Goal: Browse casually: Explore the website without a specific task or goal

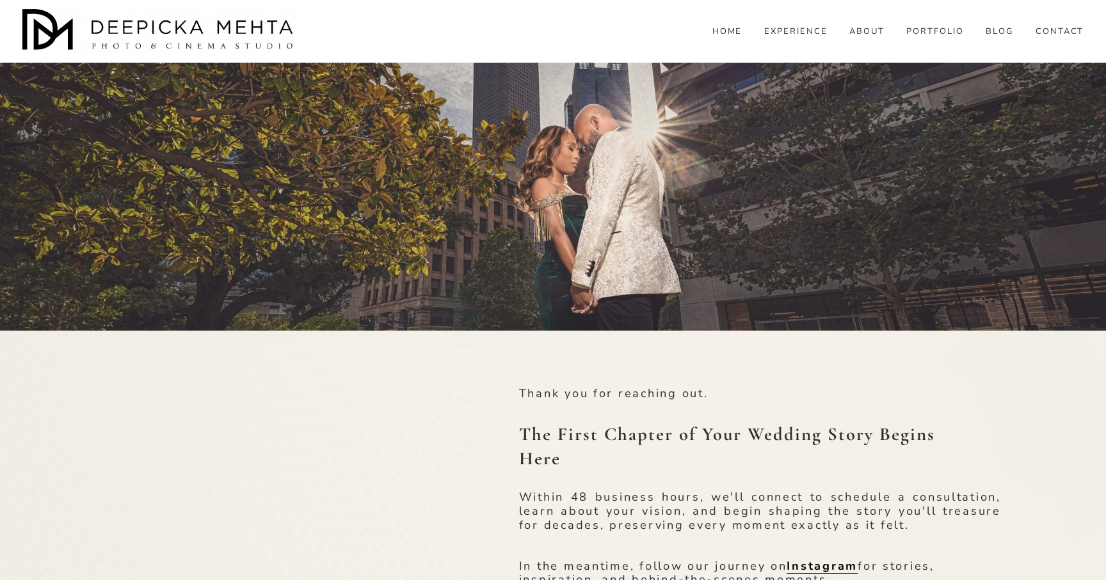
scroll to position [150, 0]
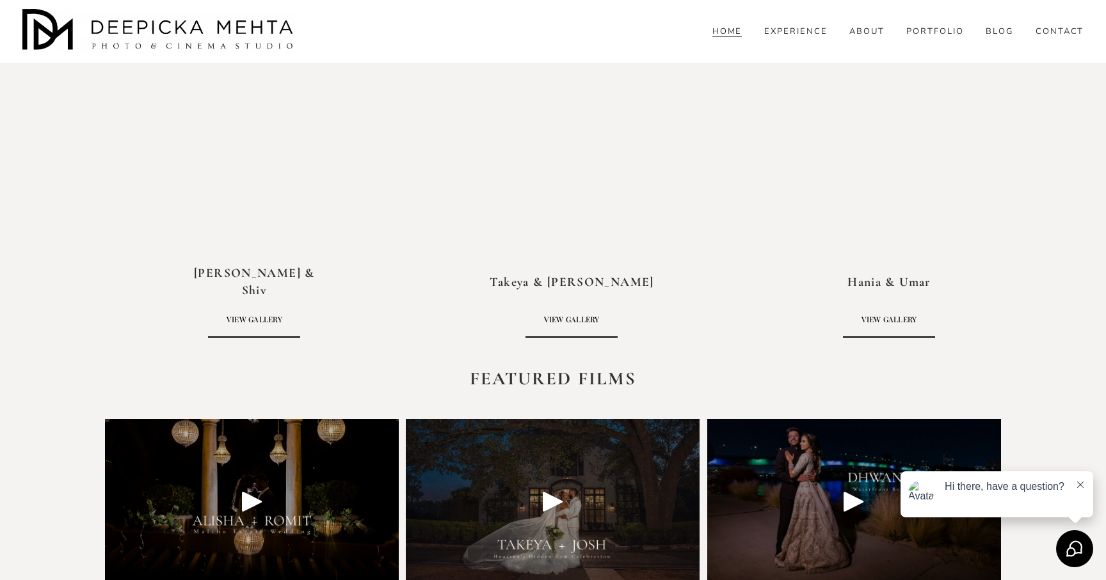
scroll to position [2840, 0]
